Goal: Find specific page/section: Find specific page/section

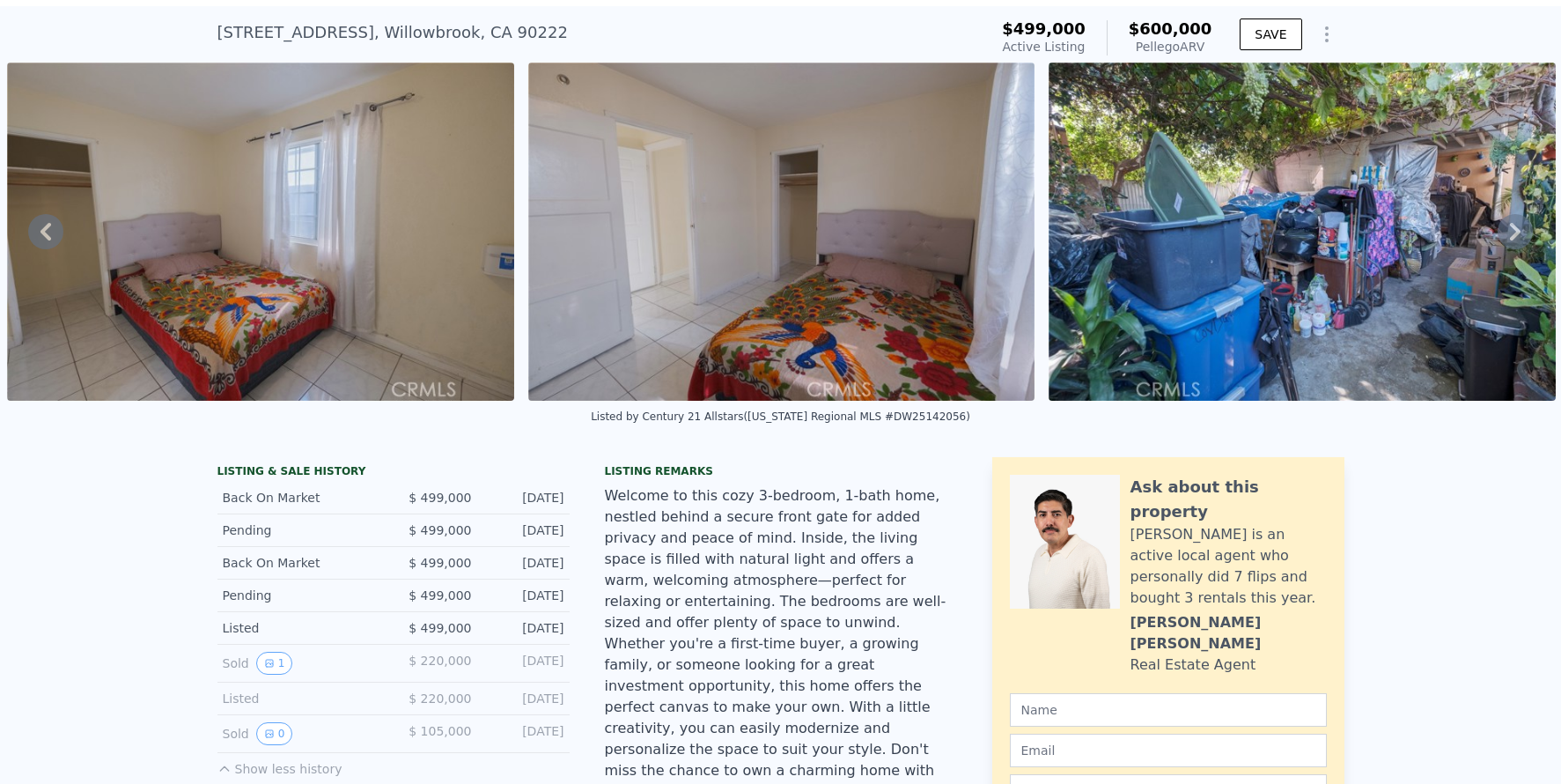
scroll to position [6, 0]
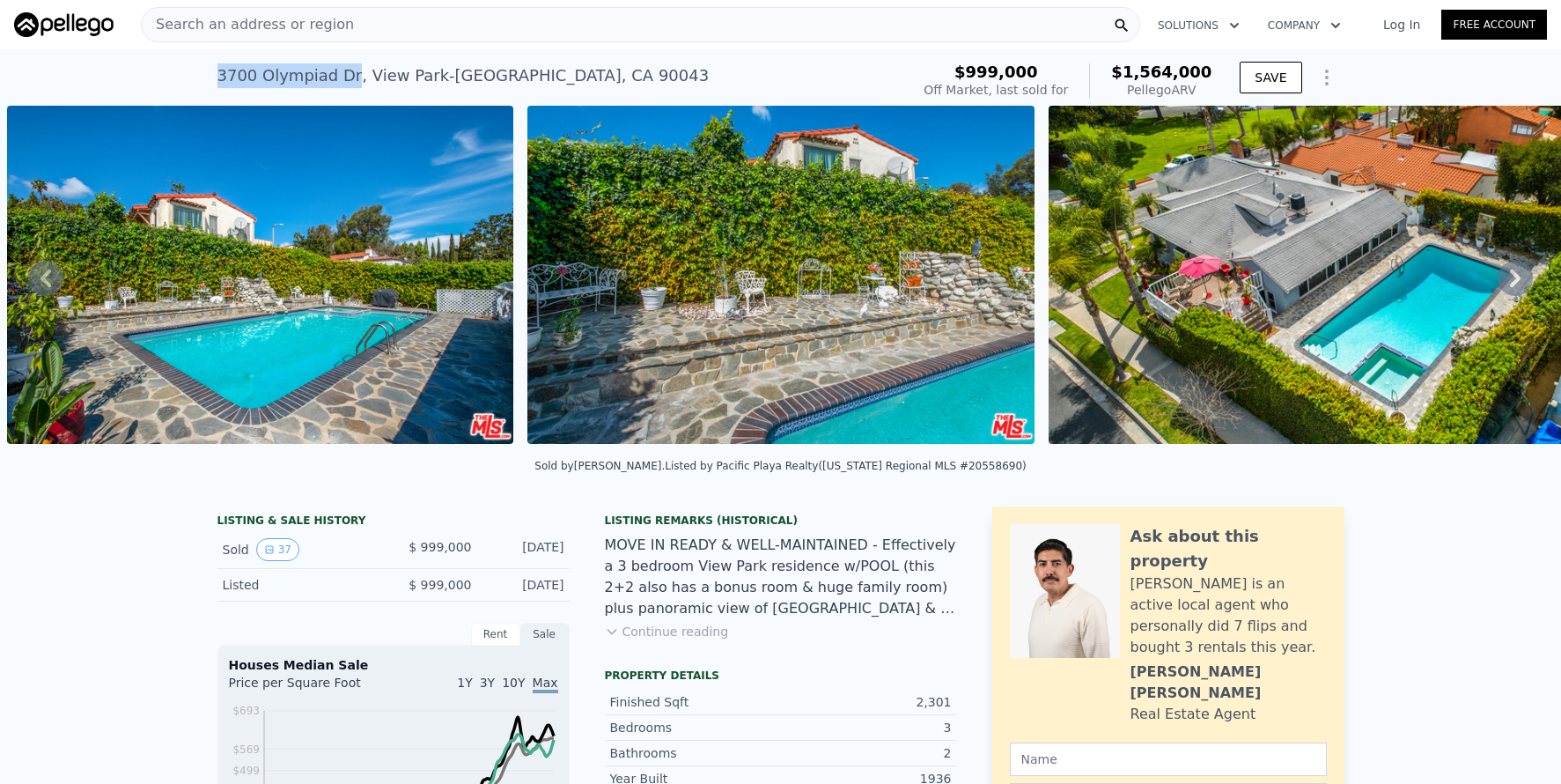
drag, startPoint x: 212, startPoint y: 79, endPoint x: 342, endPoint y: 82, distance: 130.0
click at [342, 82] on div "3700 Olympiad Dr , View Park-Windsor Hills , CA 90043" at bounding box center [464, 75] width 492 height 25
copy div "3700 Olympiad Dr"
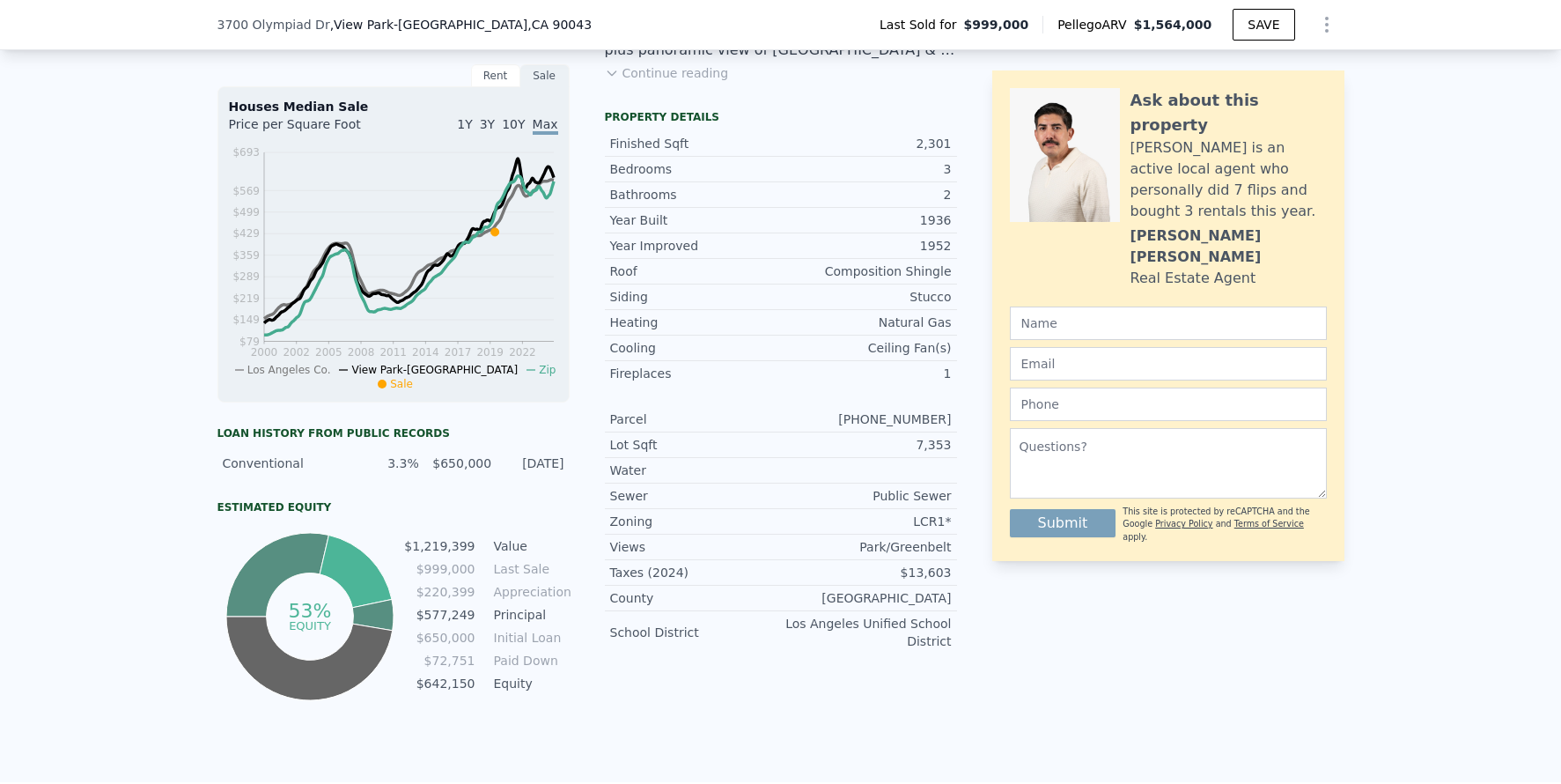
scroll to position [539, 0]
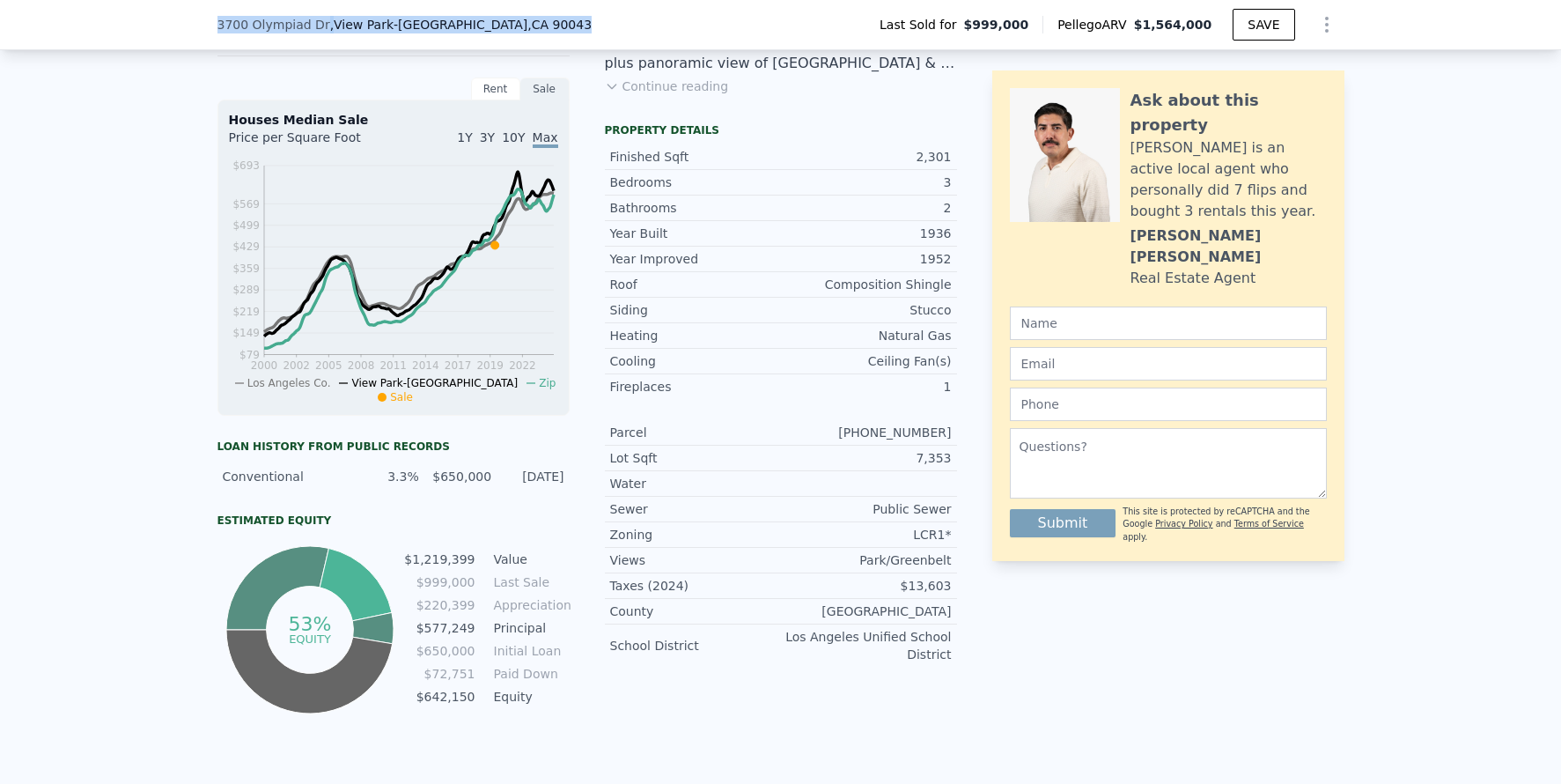
drag, startPoint x: 208, startPoint y: 21, endPoint x: 502, endPoint y: 22, distance: 294.0
click at [543, 21] on div "3700 Olympiad Dr , View Park-Windsor Hills , CA 90043 Last Sold for $999,000 Pe…" at bounding box center [780, 25] width 1561 height 50
copy div "3700 Olympiad Dr , View Park-Windsor Hills , CA 90043"
